Goal: Communication & Community: Answer question/provide support

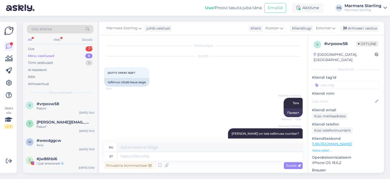
scroll to position [72, 0]
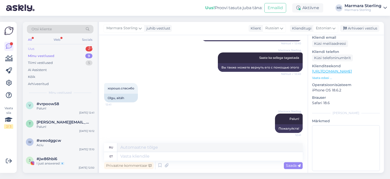
click at [68, 47] on div "Uus 2" at bounding box center [60, 48] width 67 height 7
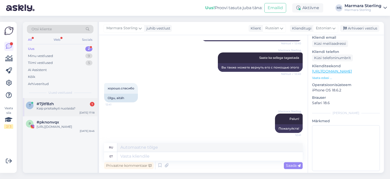
click at [64, 107] on div "Kaip prisitaikyti nuolaida?" at bounding box center [66, 108] width 58 height 5
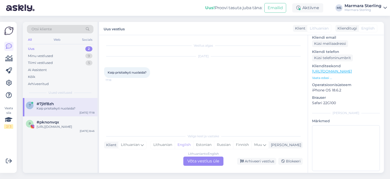
scroll to position [0, 0]
click at [199, 160] on div "Lithuanian to English Võta vestlus üle" at bounding box center [203, 160] width 40 height 9
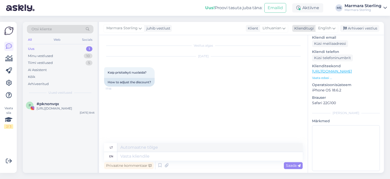
click at [323, 28] on span "English" at bounding box center [324, 28] width 13 height 6
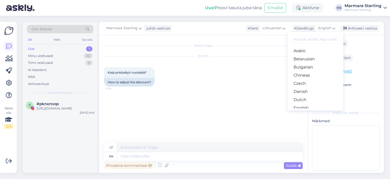
click at [321, 112] on link "Estonian" at bounding box center [316, 116] width 56 height 8
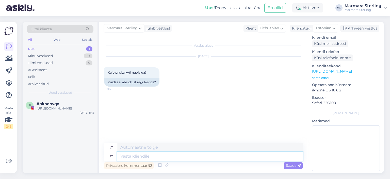
click at [164, 155] on textarea at bounding box center [209, 156] width 185 height 9
type textarea "Tere"
type textarea "Sveiki"
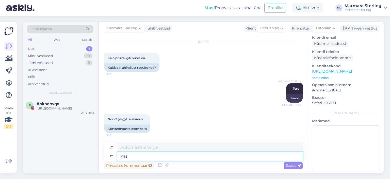
type textarea "Kas"
type textarea "Yra"
type textarea "Kas olete"
type textarea "Ar tu?"
type textarea "Kas olete meilt"
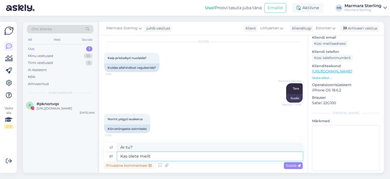
type textarea "Ar tu iš mūsų?"
type textarea "Kas olete meilt varem"
type textarea "Ar jau girdėjote iš mūsų?"
type textarea "Kas olete meilt varem tellinud?"
type textarea "Ar jau esate užsisakę iš mūsų?"
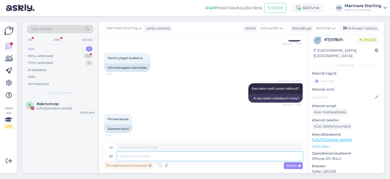
scroll to position [0, 0]
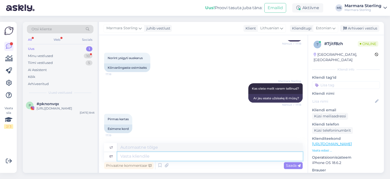
click at [147, 153] on textarea at bounding box center [209, 156] width 185 height 9
type textarea "Siis"
type textarea "[PERSON_NAME]"
type textarea "Siis palun"
type textarea "[PERSON_NAME]"
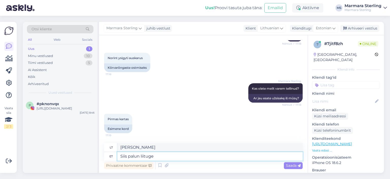
type textarea "Siis palun liituge m"
type textarea "[PERSON_NAME] prisijungti."
type textarea "Siis palun liituge meie u"
type textarea "Tada prisijunkite prie mūsų"
type textarea "Siis palun liituge meie uudiskirjaga"
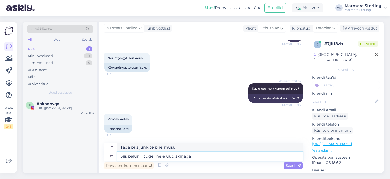
type textarea "Tuomet užsiprenumeruokite mūsų naujienlaiškį"
type textarea "Siis palun liituge meie uudiskirjaga ja"
type textarea "Tuomet užsiprenumeruokite mūsų naujienlaiškį ir"
type textarea "Siis palun liituge meie uudiskirjaga [PERSON_NAME] [PERSON_NAME]"
type textarea "Tuomet užsiprenumeruokite mūsų naujienlaiškį ir po to"
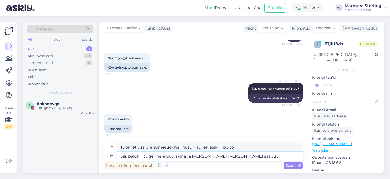
type textarea "Siis palun liituge meie uudiskirjaga [PERSON_NAME] [PERSON_NAME] saabub"
type textarea "Tuomet užsiprenumeruokite mūsų naujienlaiškį ir po to gausite"
type textarea "Siis palun liituge meie uudiskirjaga [PERSON_NAME] [PERSON_NAME] saabub teie e-…"
type textarea "[PERSON_NAME] užsiprenumeruokite mūsų naujienlaiškį ir gausite [PERSON_NAME] el…"
type textarea "Siis palun liituge meie uudiskirjaga [PERSON_NAME] [PERSON_NAME] saabub teie e-…"
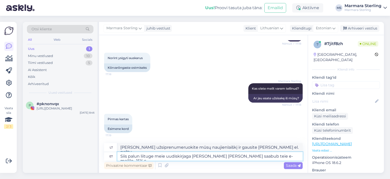
type textarea "Tuomet užsiprenumeruokite mūsų naujienlaiškį ir po to gausite 15 % nuolaidą el.…"
type textarea "Siis palun liituge meie uudiskirjaga [PERSON_NAME] [PERSON_NAME] saabub teie e-…"
type textarea "[PERSON_NAME] užsiprenumeruokite mūsų naujienlaiškį ir gausite [PERSON_NAME] el…"
type textarea "Siis palun liituge meie uudiskirjaga [PERSON_NAME] [PERSON_NAME] saabub teie e-…"
type textarea "Tuomet užsiprenumeruokite mūsų naujienlaiškį ir gausite nuolaidos kodą į [PERSO…"
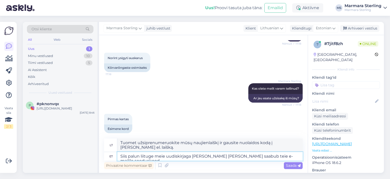
scroll to position [80, 0]
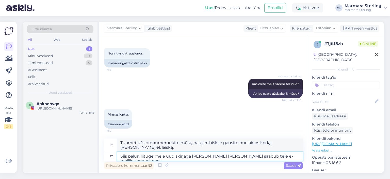
type textarea "Siis palun liituge meie uudiskirjaga ja pärast seda saabub teie e-mailile soodu…"
type textarea "Tuomet užsiprenumeruokite mūsų naujienlaiškį ir po to gausite nuolaidos kodą į …"
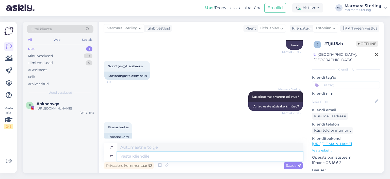
scroll to position [115, 0]
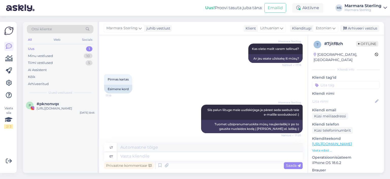
drag, startPoint x: 144, startPoint y: 84, endPoint x: 139, endPoint y: 57, distance: 27.6
click at [139, 57] on div "Marmara Sterling Kas olete meilt varem tellinud? Nähtud ✓ 17:18 Ar jau esate už…" at bounding box center [203, 53] width 199 height 30
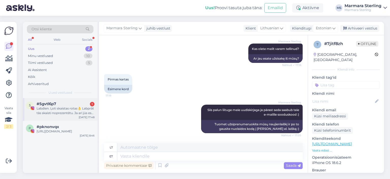
click at [86, 113] on div "Labdien. Ļoti skaistas rotas👌 Labprāt tās skaisti noprezentētu. Ja arī jūs esat…" at bounding box center [66, 110] width 58 height 9
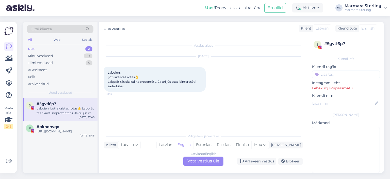
click at [201, 164] on div "Latvian to English Võta vestlus üle" at bounding box center [203, 160] width 40 height 9
